Goal: Browse casually: Explore the website without a specific task or goal

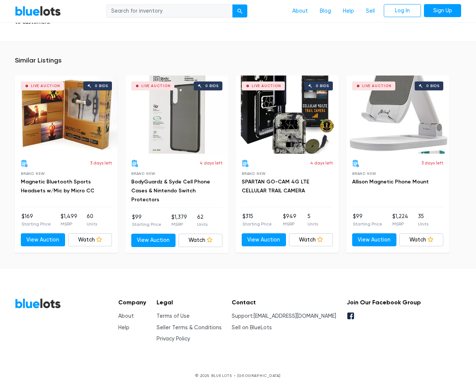
scroll to position [551, 0]
type input "the"
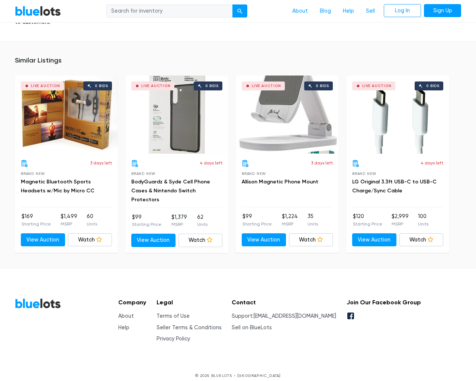
scroll to position [551, 0]
type input "the"
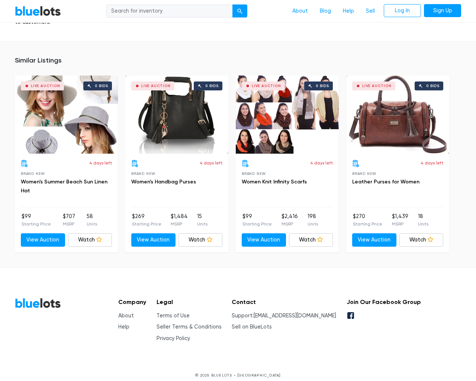
scroll to position [647, 0]
type input "the"
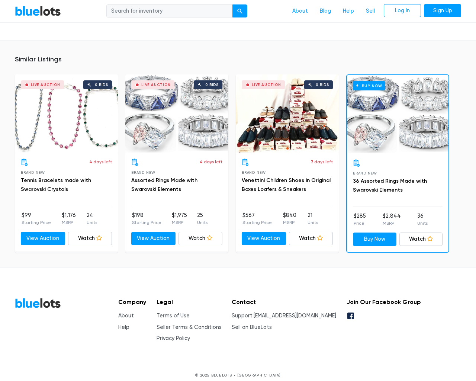
scroll to position [530, 0]
type input "the"
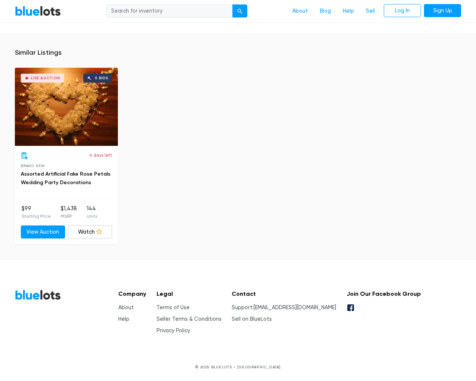
scroll to position [618, 0]
type input "the"
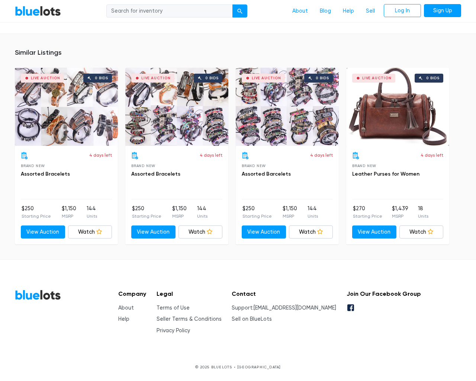
scroll to position [479, 0]
type input "the"
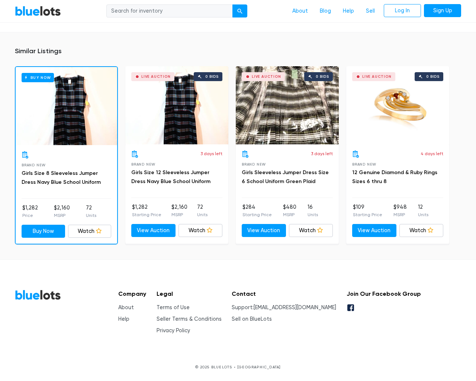
scroll to position [466, 0]
type input "the"
